Goal: Find specific page/section: Find specific page/section

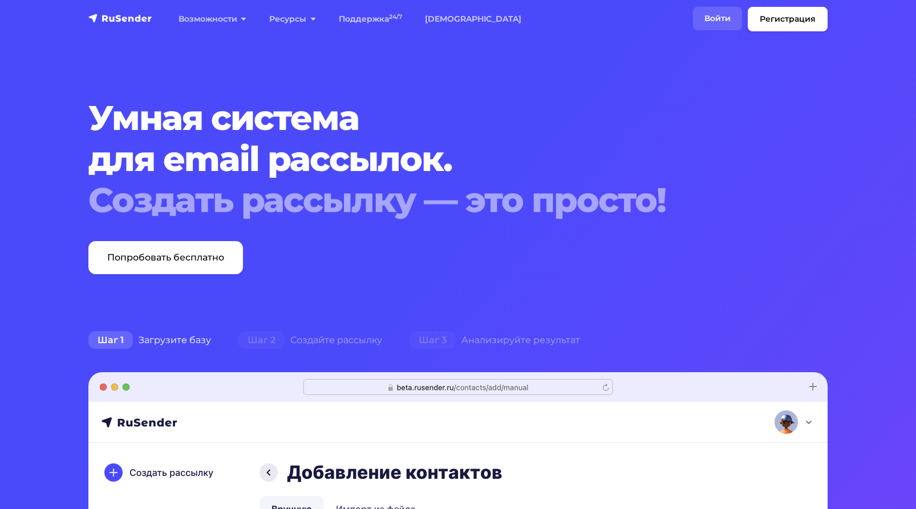
click at [720, 17] on link "Войти" at bounding box center [717, 18] width 49 height 23
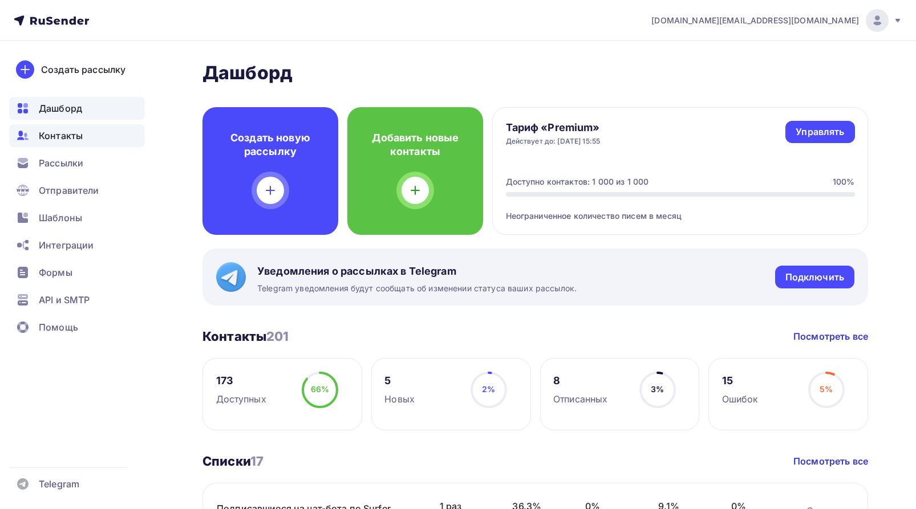
click at [71, 129] on span "Контакты" at bounding box center [61, 136] width 44 height 14
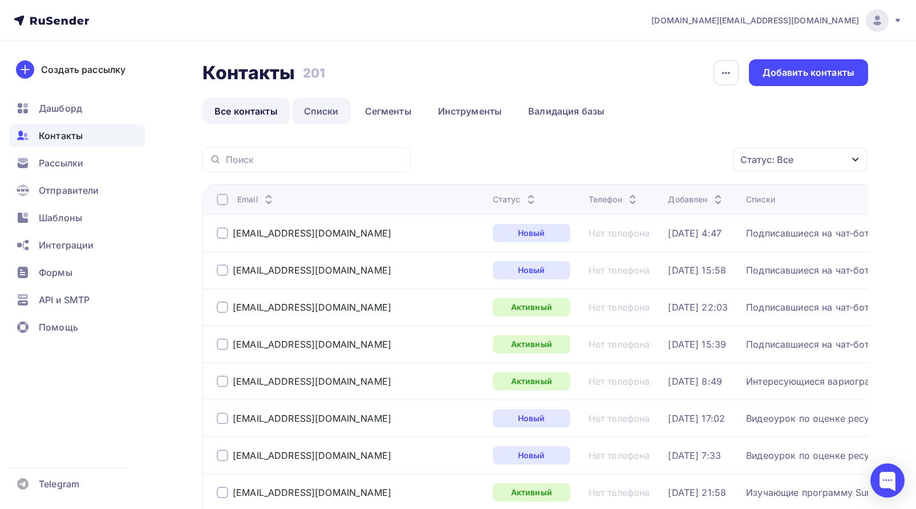
click at [317, 111] on link "Списки" at bounding box center [321, 111] width 59 height 26
